Goal: Transaction & Acquisition: Purchase product/service

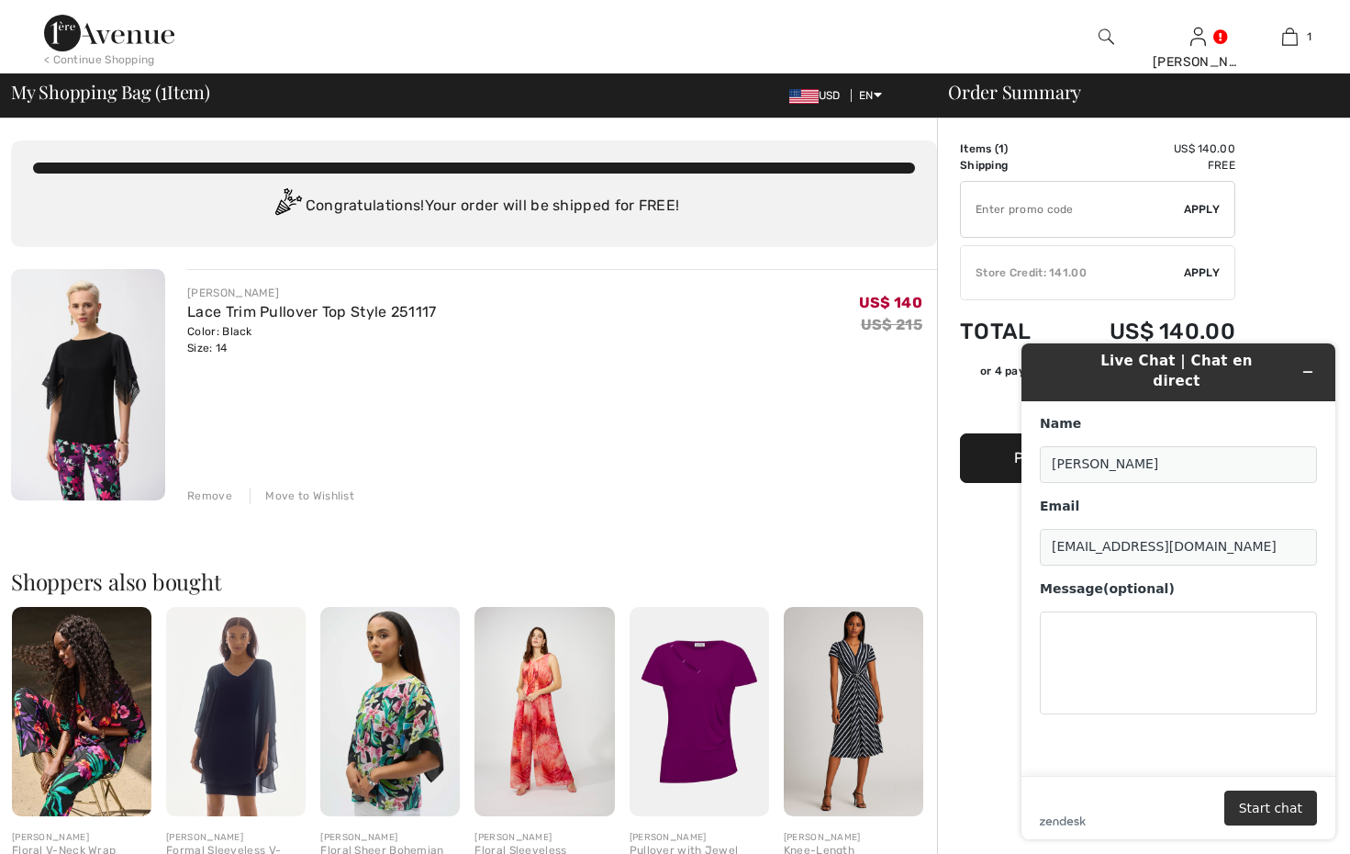
click at [1197, 269] on span "Apply" at bounding box center [1202, 272] width 37 height 17
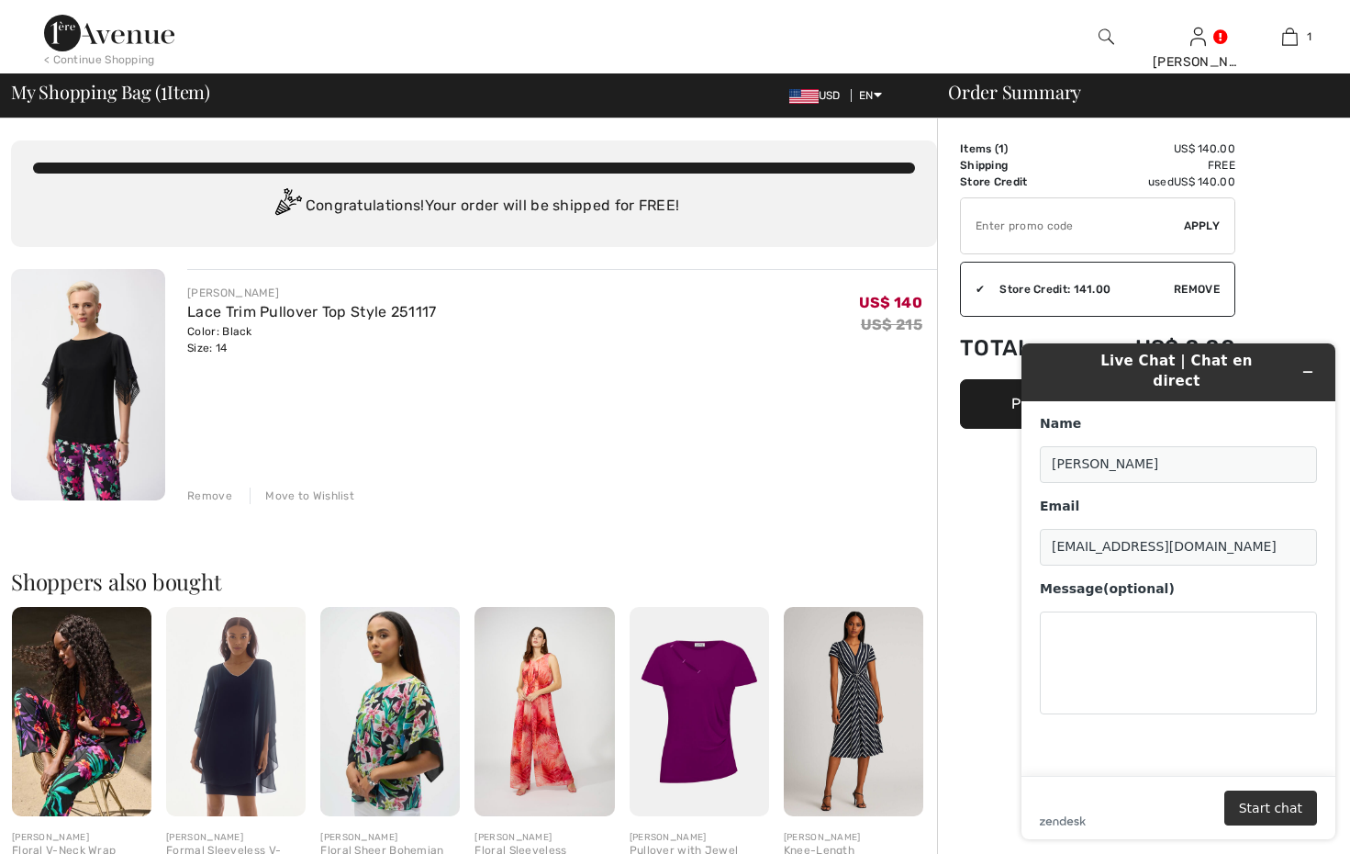
click at [1269, 292] on div "Order Summary Details Items ( 1 ) US$ 140.00 Promo code US$ 0.00 Shipping Free …" at bounding box center [1143, 690] width 413 height 1144
click at [877, 408] on div "[PERSON_NAME] Lace Trim Pullover Top Style 251117 Color: Black Size: 14 Final S…" at bounding box center [562, 386] width 750 height 235
click at [979, 487] on div "Order Summary Details Items ( 1 ) US$ 140.00 Promo code US$ 0.00 Shipping Free …" at bounding box center [1143, 690] width 413 height 1144
click at [1311, 365] on icon "Minimize widget" at bounding box center [1308, 371] width 13 height 13
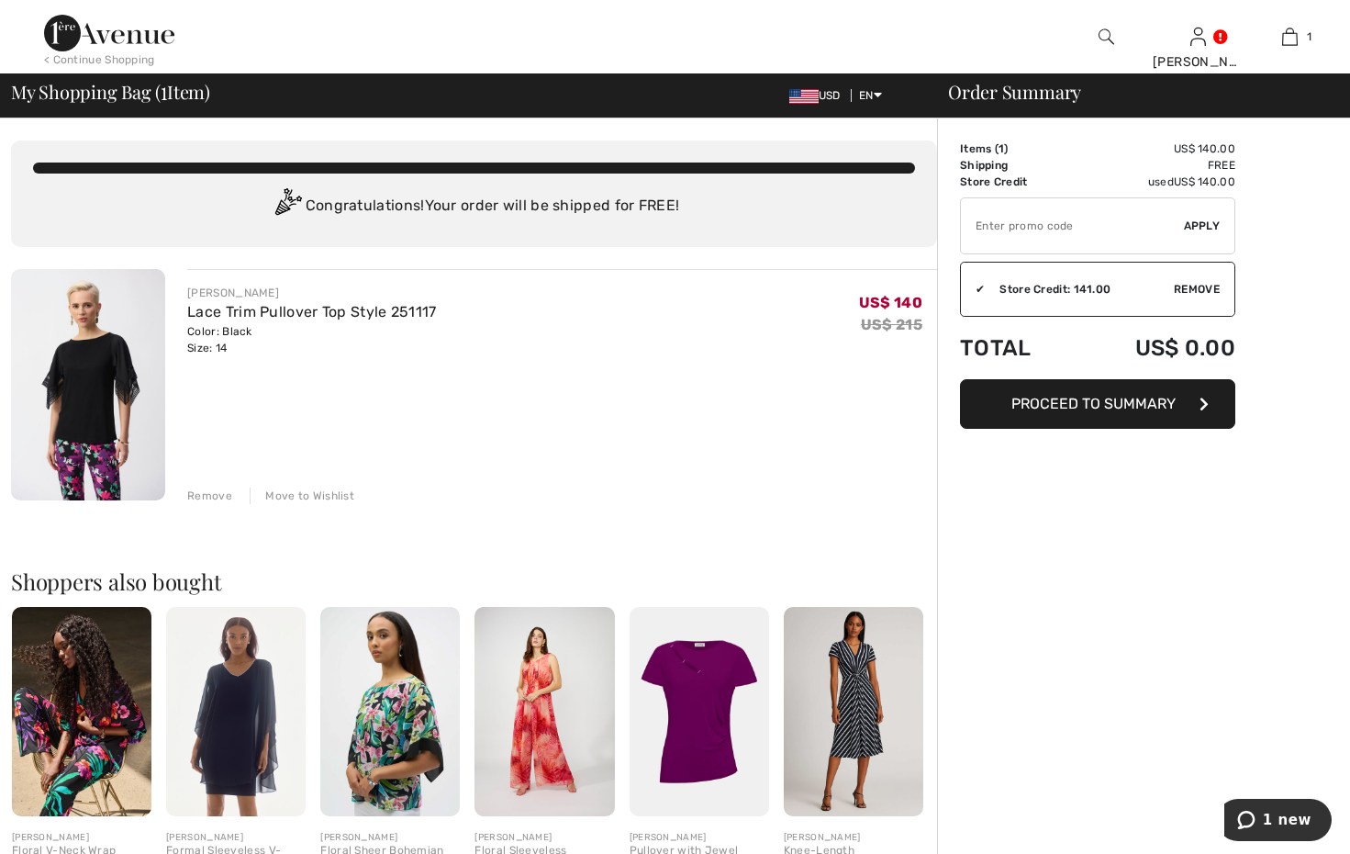
click at [1105, 399] on span "Proceed to Summary" at bounding box center [1093, 403] width 164 height 17
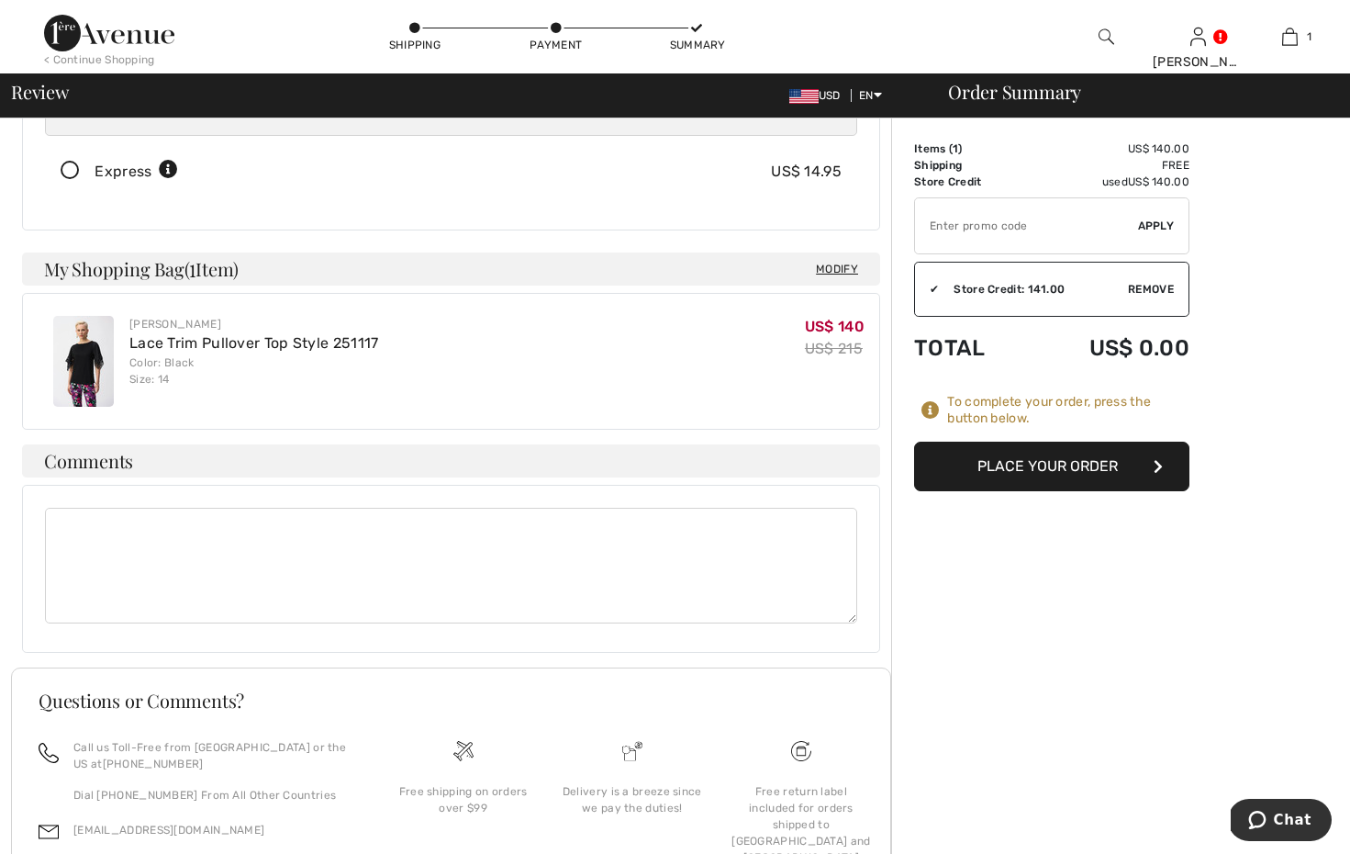
scroll to position [336, 0]
click at [1063, 462] on button "Place Your Order" at bounding box center [1051, 466] width 275 height 50
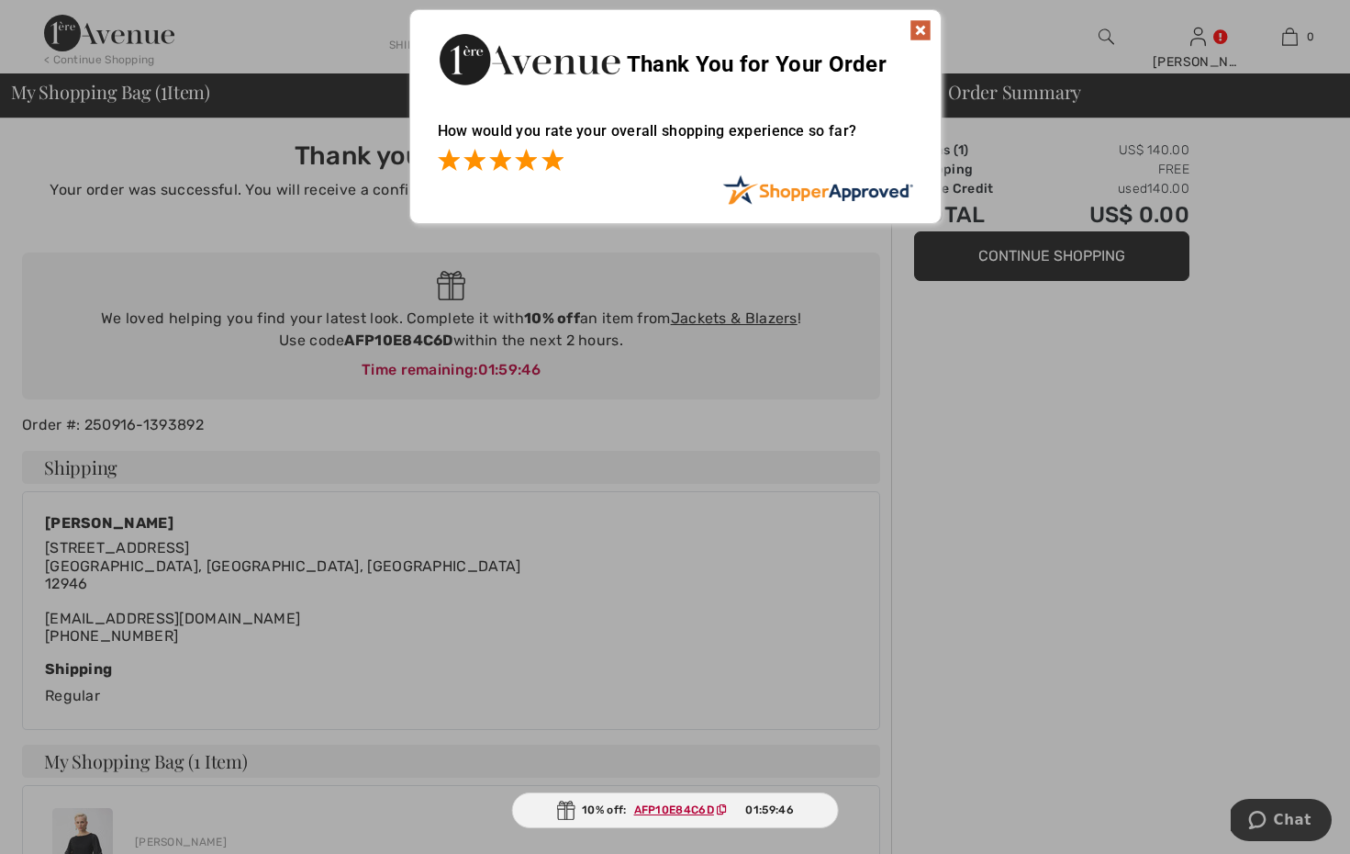
click at [553, 160] on span at bounding box center [553, 160] width 22 height 22
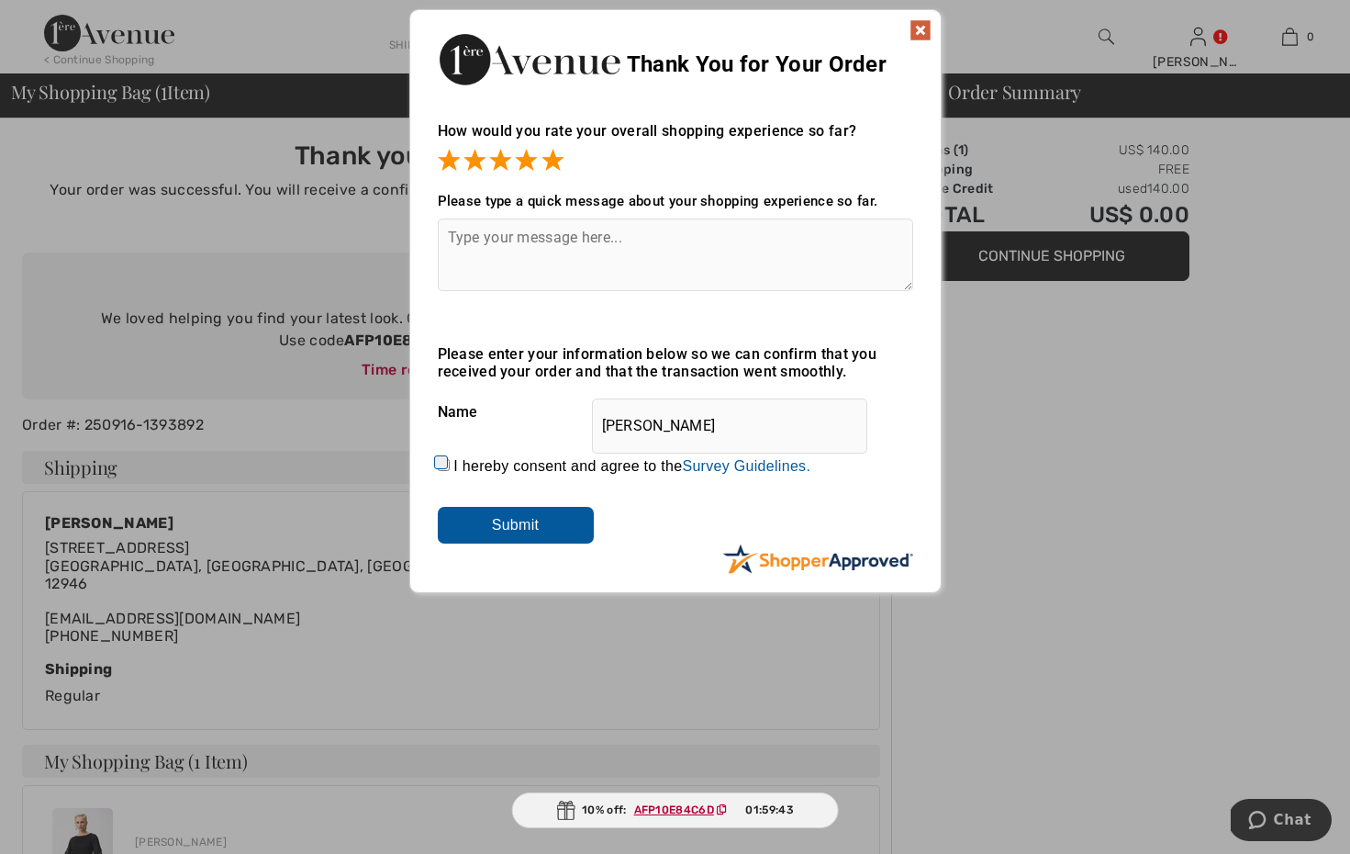
click at [447, 465] on input "I hereby consent and agree to the By submitting a review, you grant permission …" at bounding box center [444, 465] width 12 height 12
checkbox input "true"
click at [495, 518] on input "Submit" at bounding box center [516, 525] width 156 height 37
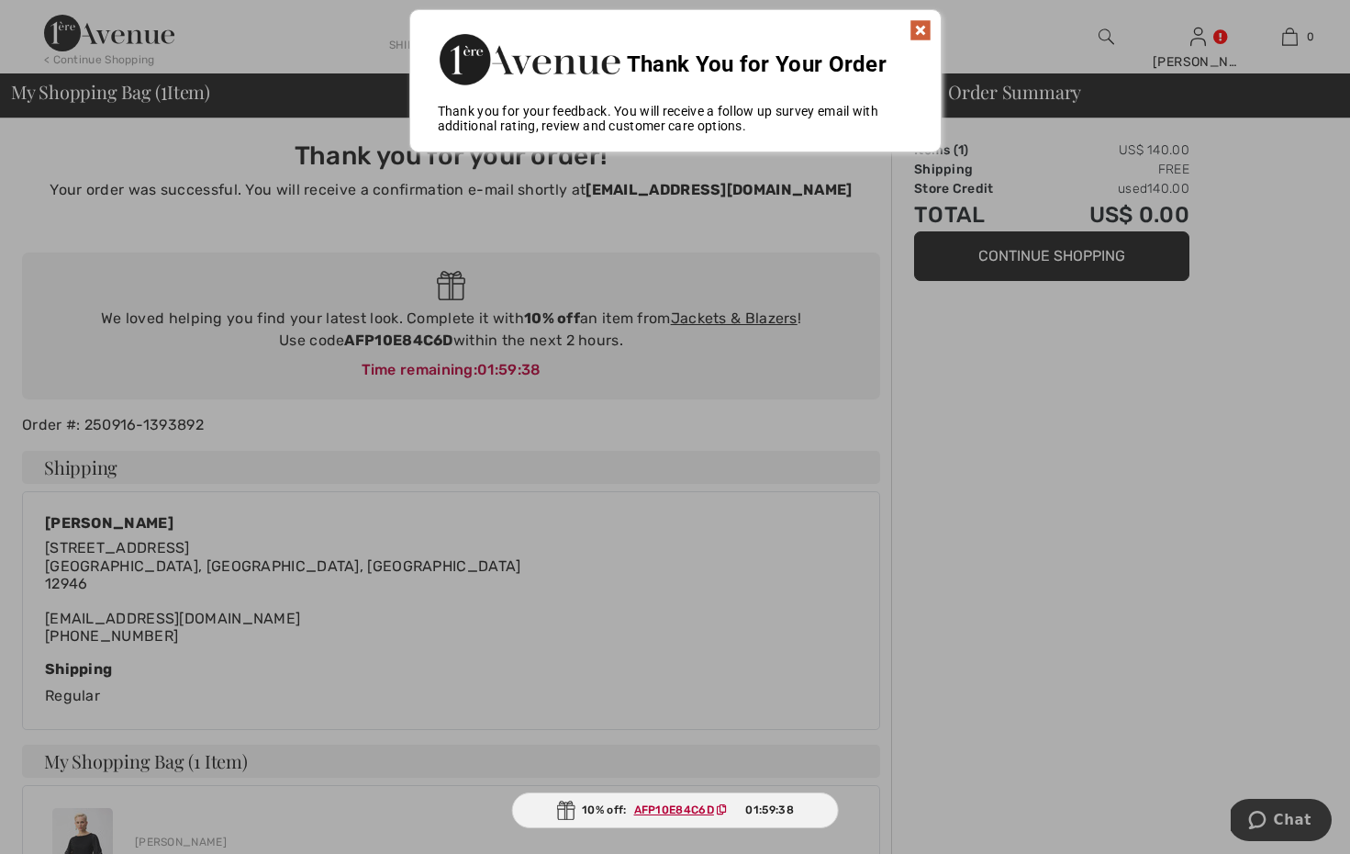
click at [919, 28] on img at bounding box center [921, 30] width 22 height 22
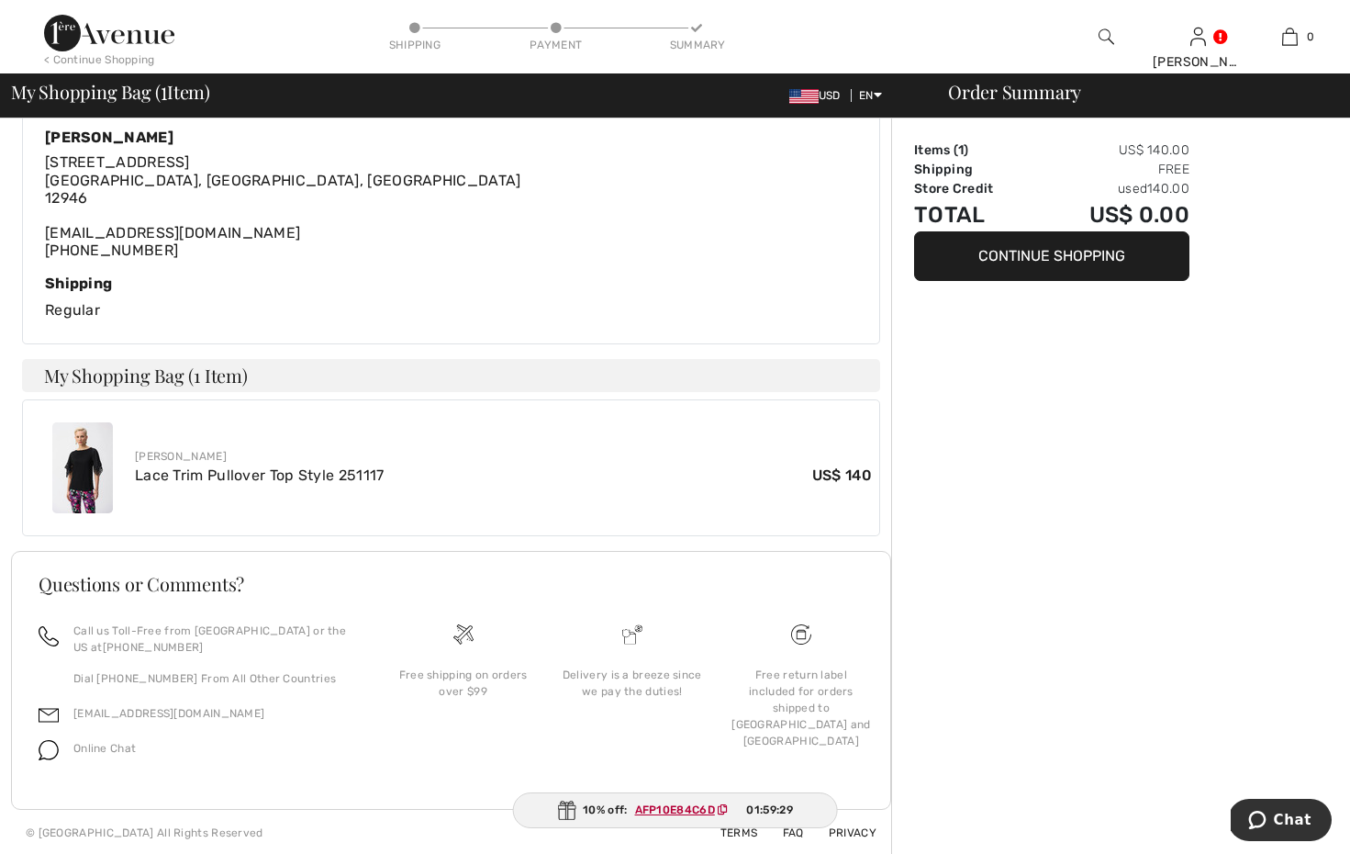
scroll to position [386, 0]
click at [818, 8] on div "Shipping Payment Summary" at bounding box center [556, 36] width 676 height 73
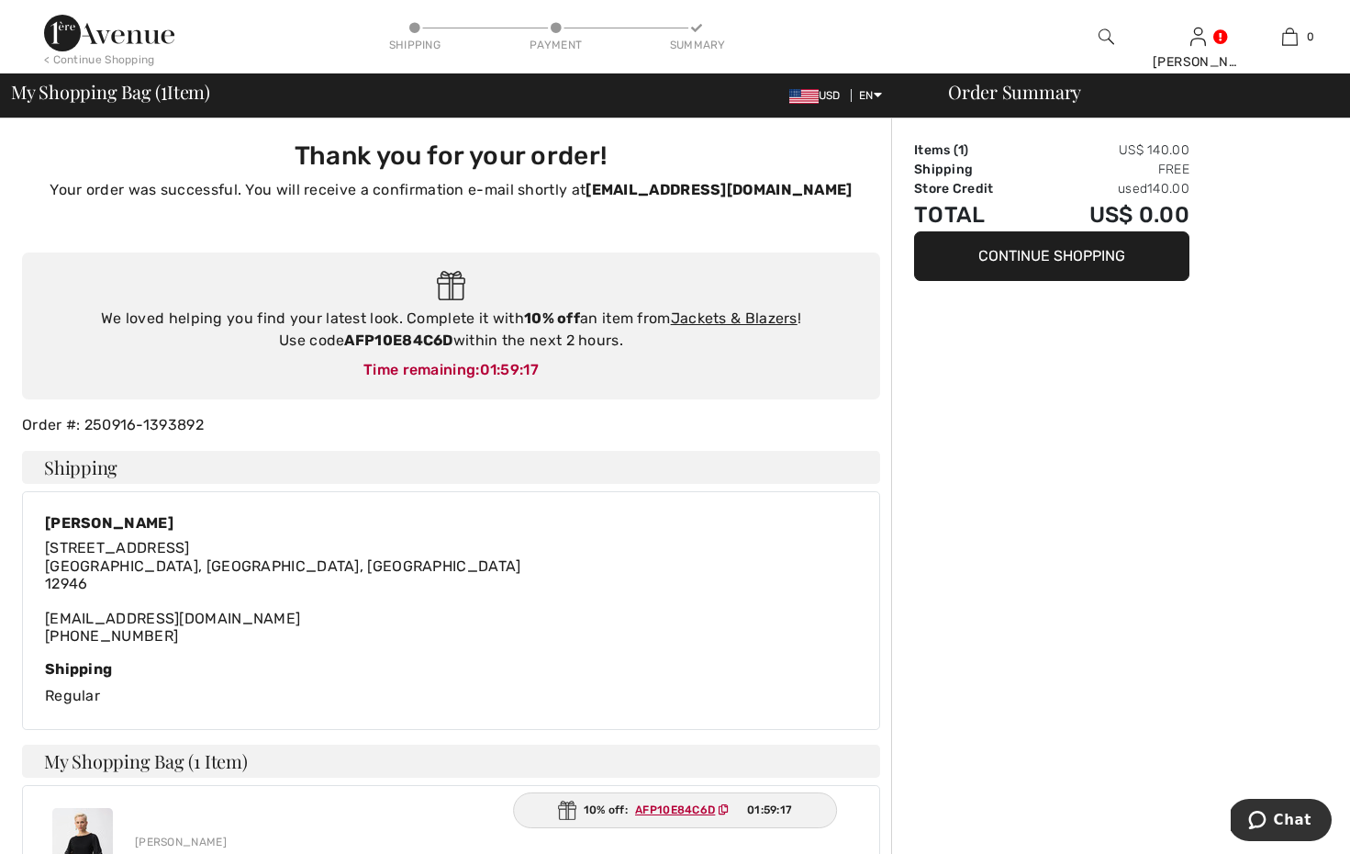
scroll to position [0, 0]
